Goal: Navigation & Orientation: Find specific page/section

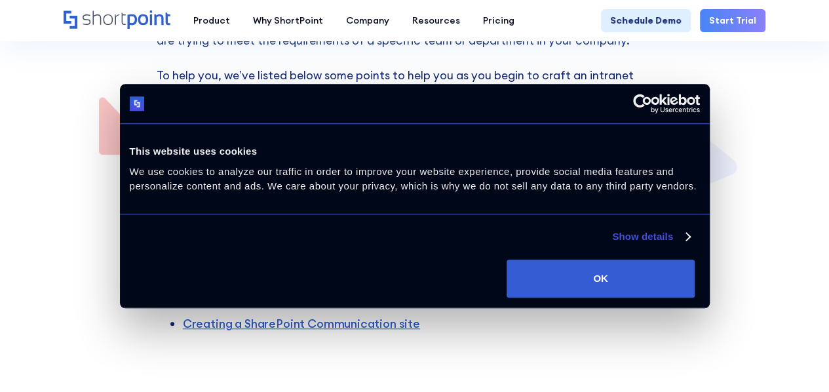
scroll to position [347, 0]
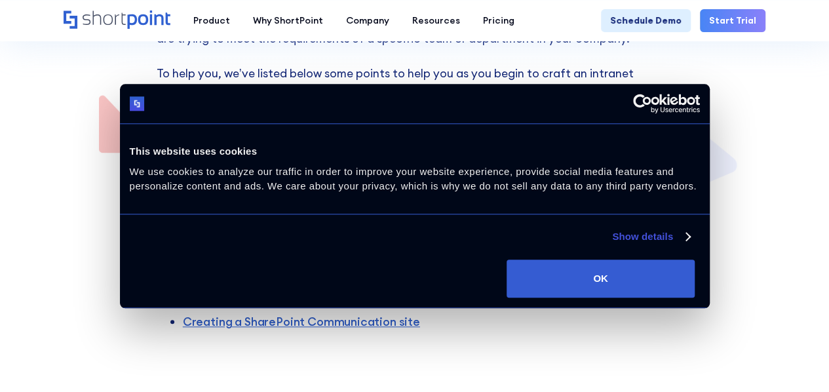
click at [695, 298] on button "OK" at bounding box center [601, 279] width 188 height 38
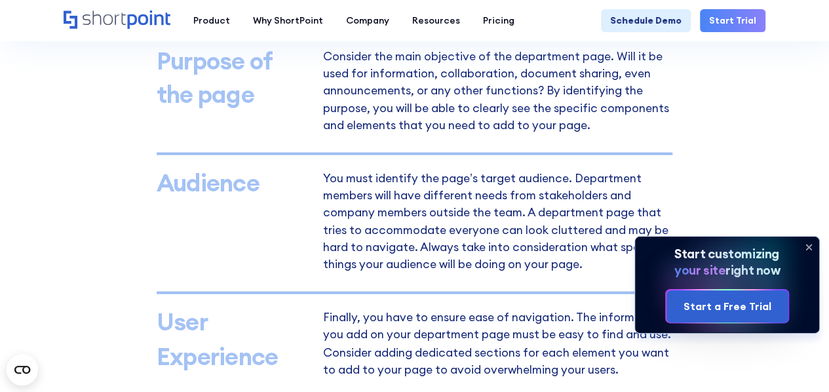
scroll to position [893, 0]
click at [806, 247] on icon at bounding box center [809, 247] width 21 height 21
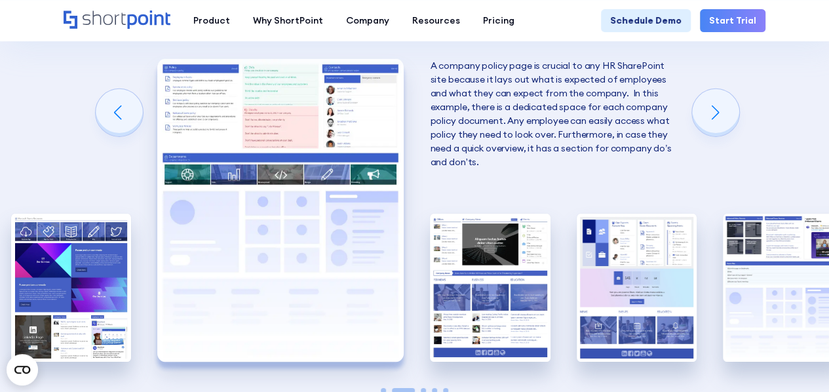
scroll to position [2084, 0]
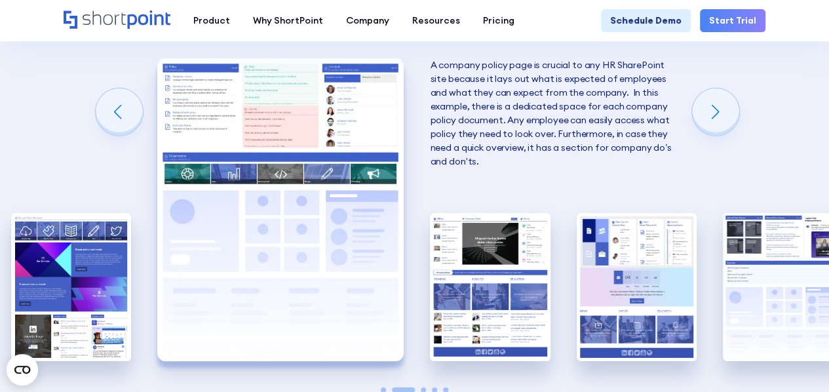
click at [44, 301] on img "1 / 5" at bounding box center [71, 287] width 120 height 148
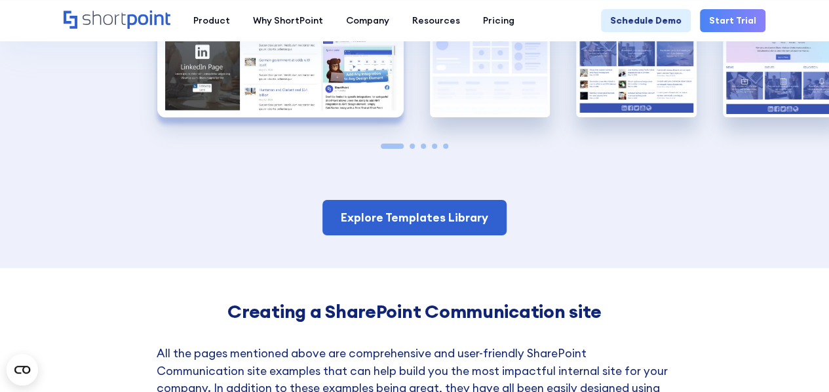
scroll to position [2328, 0]
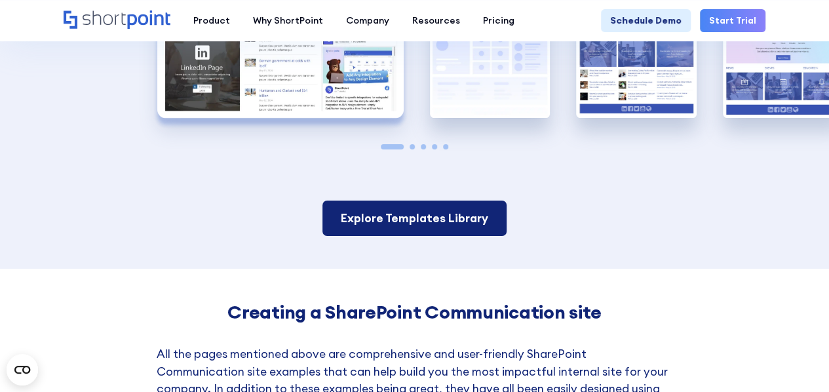
click at [467, 218] on link "Explore Templates Library" at bounding box center [415, 218] width 184 height 35
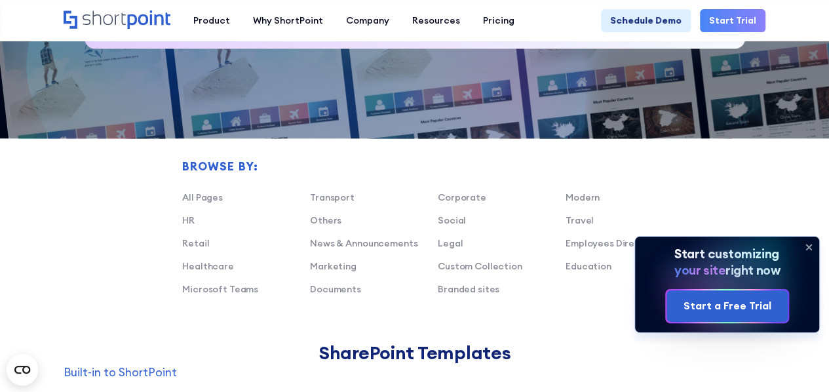
scroll to position [709, 0]
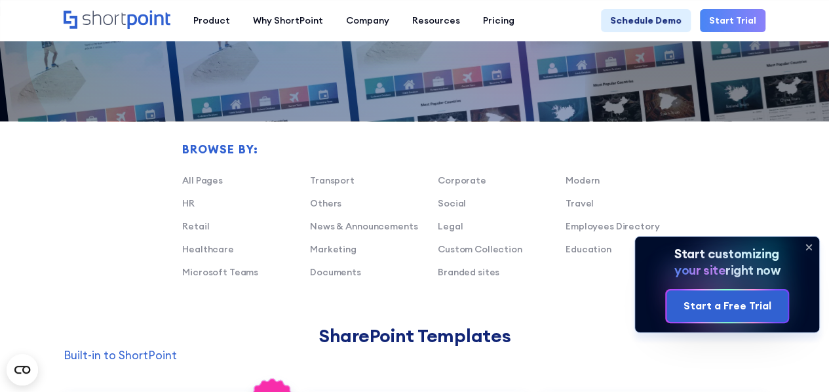
click at [185, 209] on link "HR" at bounding box center [188, 203] width 12 height 12
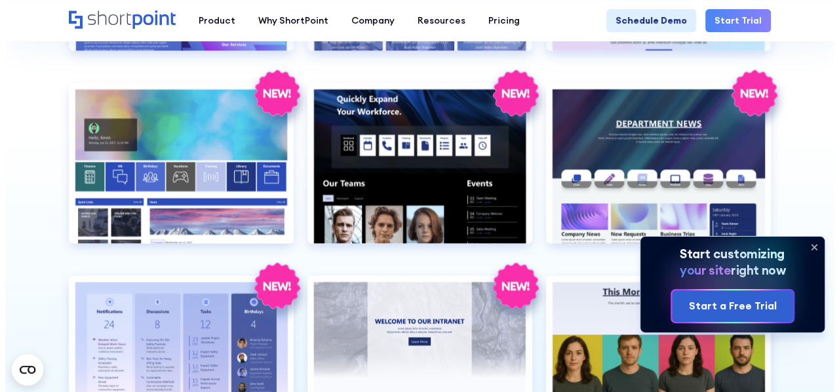
scroll to position [1216, 0]
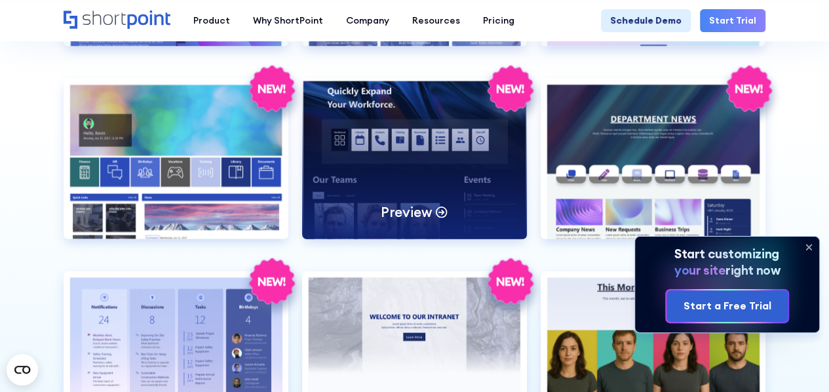
click at [464, 154] on div "Preview" at bounding box center [414, 158] width 225 height 161
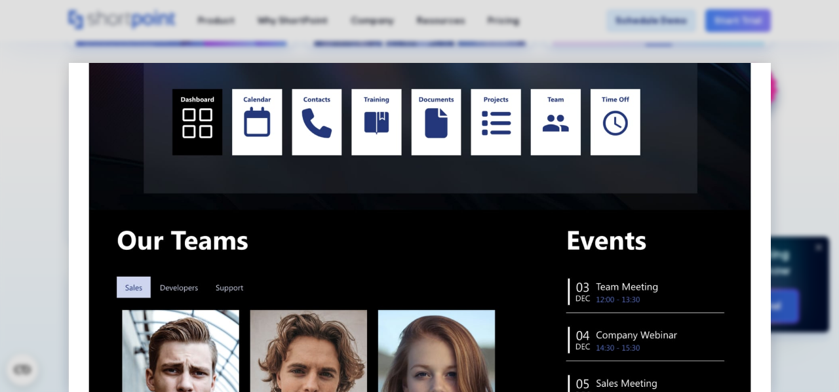
scroll to position [0, 0]
